Goal: Register for event/course

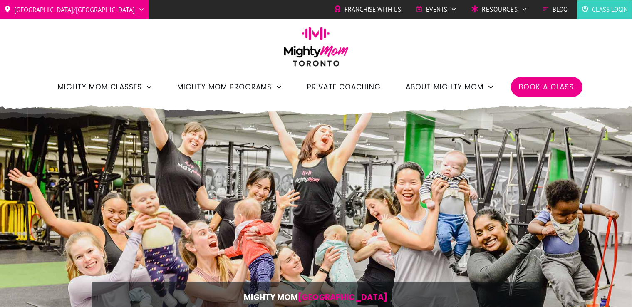
click at [612, 12] on span "Class Login" at bounding box center [610, 9] width 36 height 12
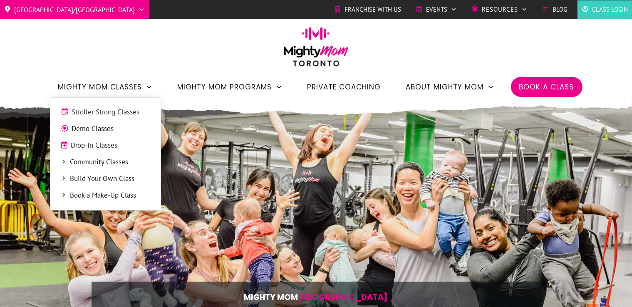
click at [112, 144] on span "Drop-In Classes" at bounding box center [110, 145] width 79 height 11
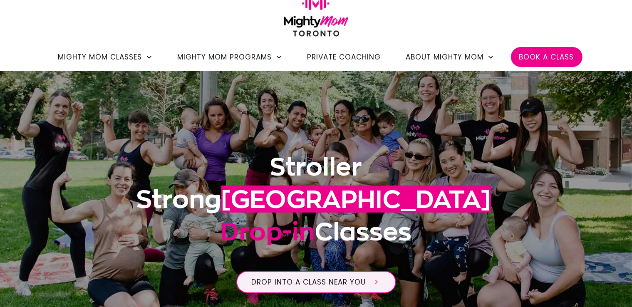
scroll to position [127, 0]
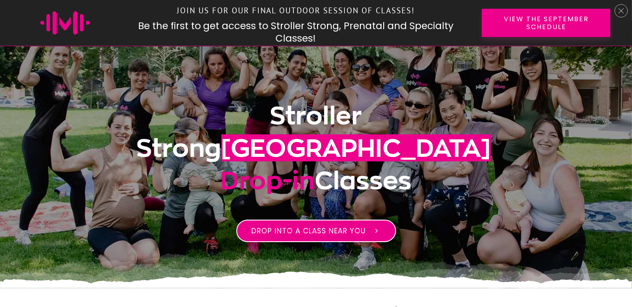
click at [369, 227] on span at bounding box center [373, 231] width 15 height 8
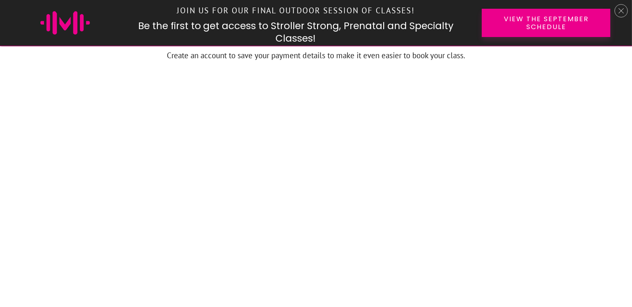
scroll to position [715, 0]
